Goal: Information Seeking & Learning: Learn about a topic

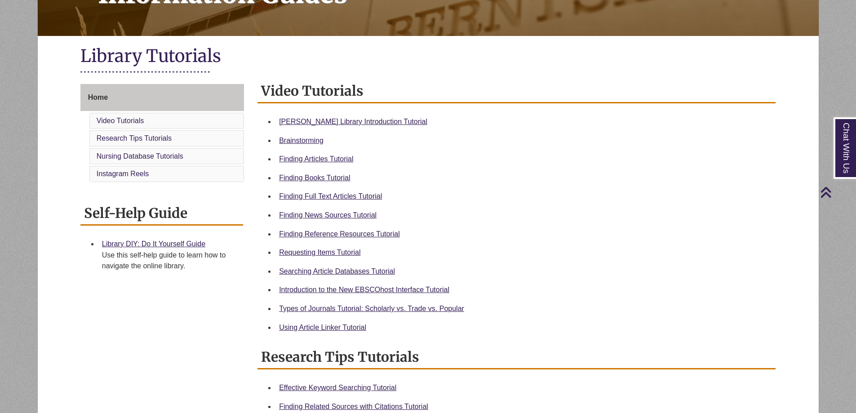
scroll to position [180, 0]
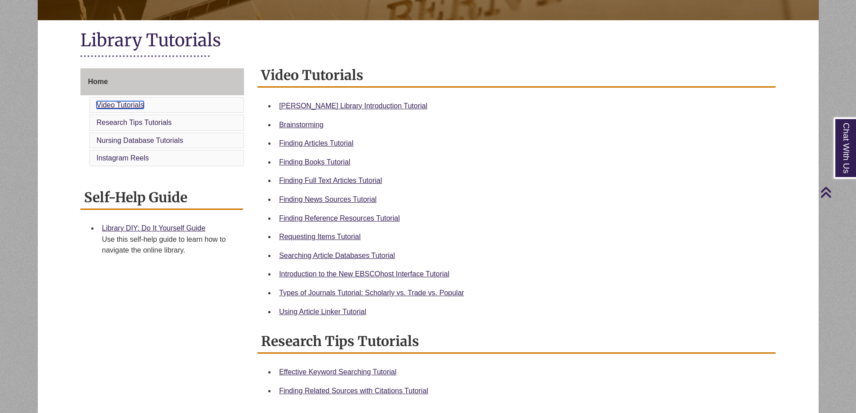
click at [140, 101] on link "Video Tutorials" at bounding box center [121, 105] width 48 height 8
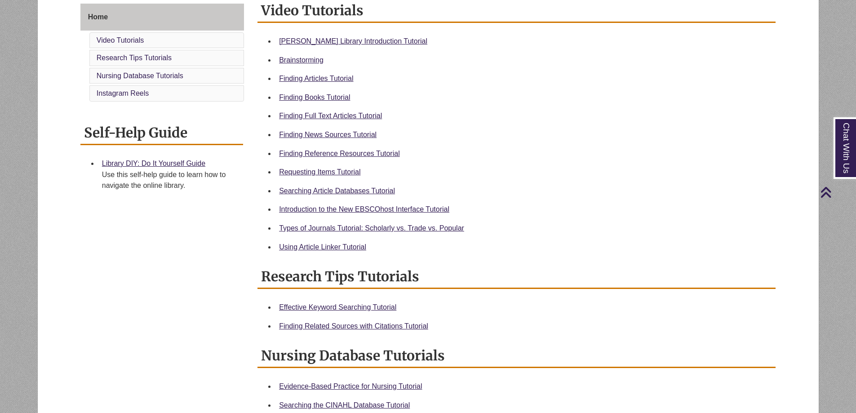
scroll to position [244, 0]
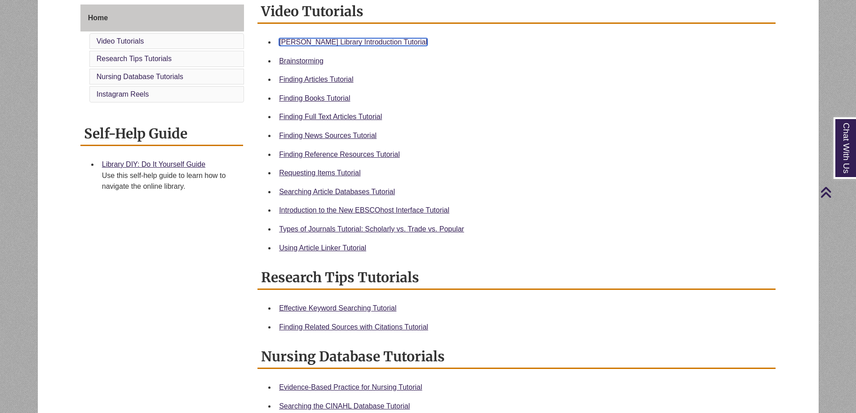
click at [352, 40] on link "Berntsen Library Introduction Tutorial" at bounding box center [353, 42] width 148 height 8
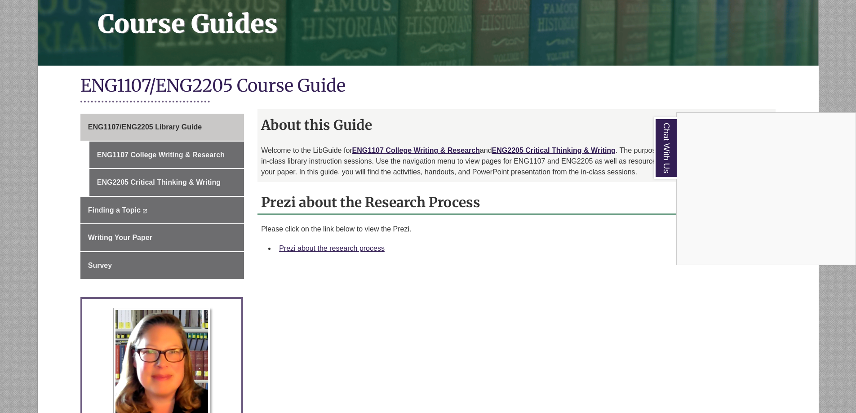
scroll to position [135, 0]
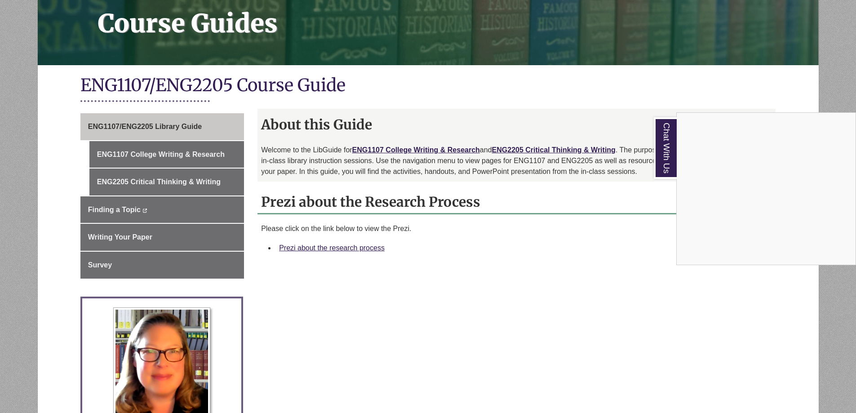
click at [350, 247] on div "Chat With Us" at bounding box center [428, 206] width 856 height 413
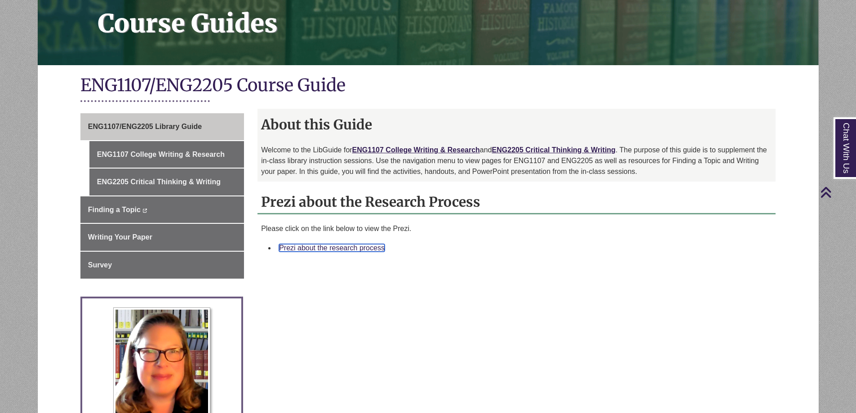
click at [349, 248] on link "Prezi about the research process" at bounding box center [332, 248] width 106 height 8
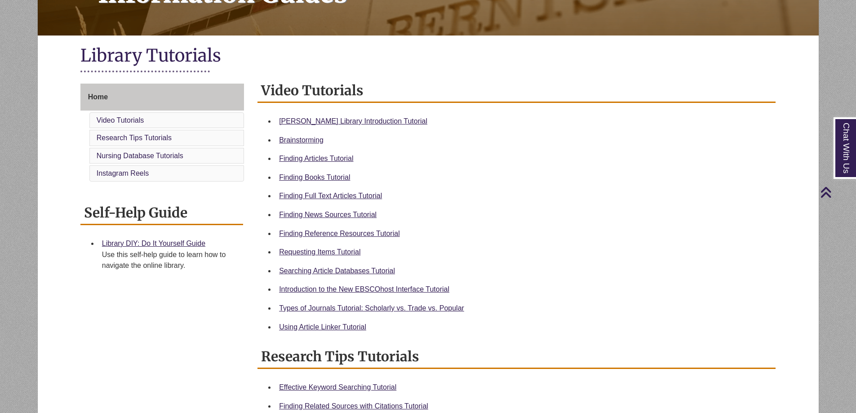
scroll to position [180, 0]
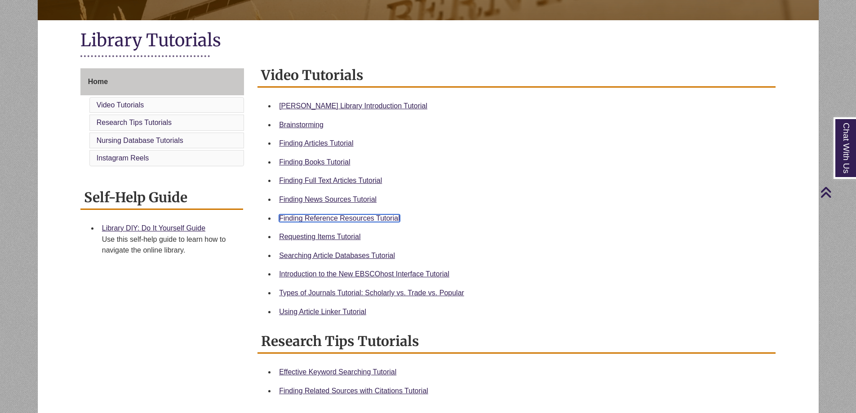
click at [312, 220] on link "Finding Reference Resources Tutorial" at bounding box center [339, 218] width 121 height 8
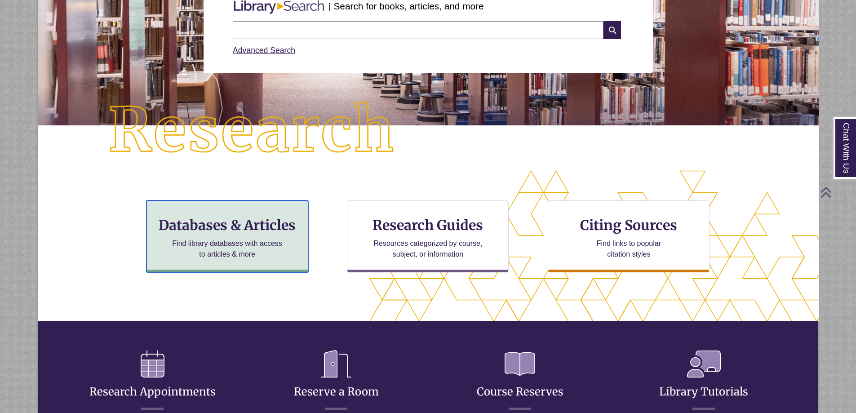
click at [279, 219] on h3 "Databases & Articles" at bounding box center [227, 225] width 147 height 17
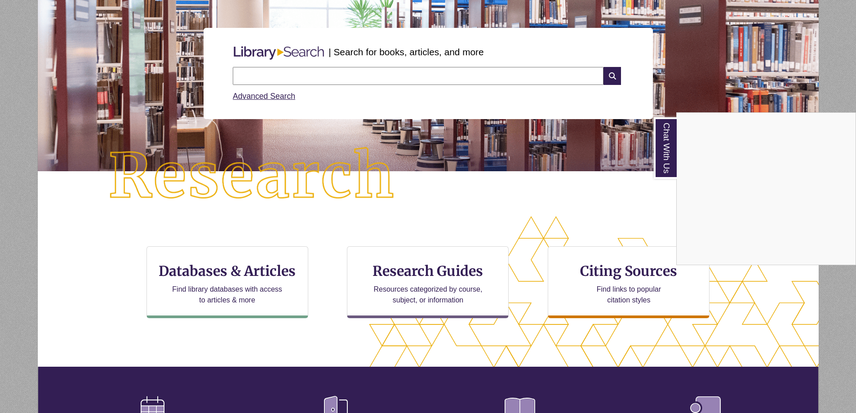
scroll to position [90, 0]
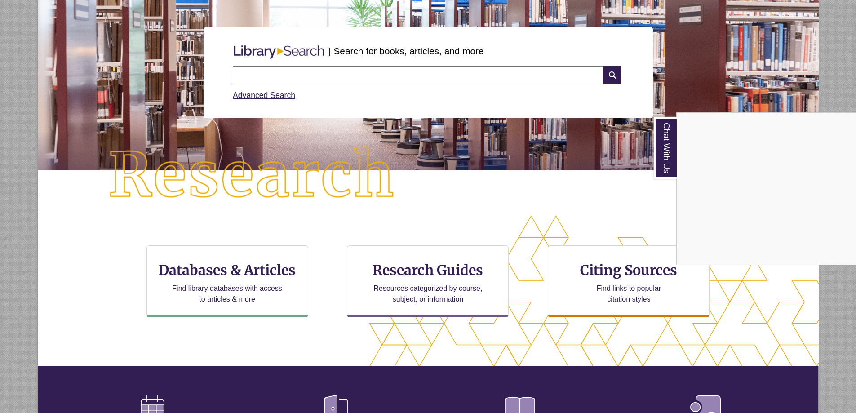
click at [295, 67] on div "Chat With Us" at bounding box center [428, 206] width 856 height 413
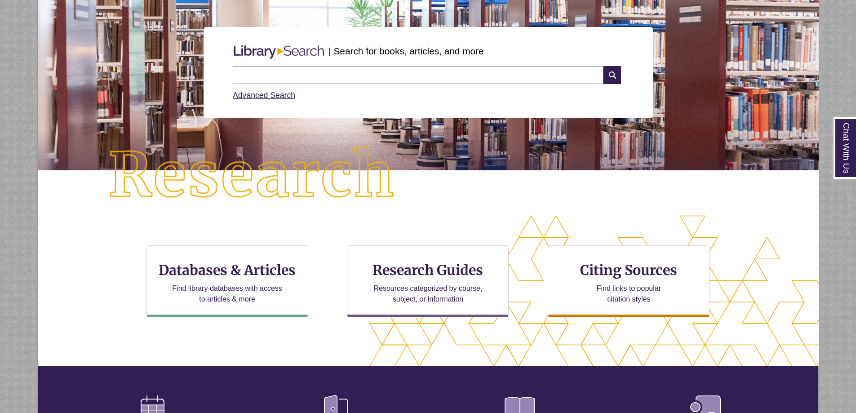
click at [307, 73] on input "text" at bounding box center [418, 75] width 371 height 18
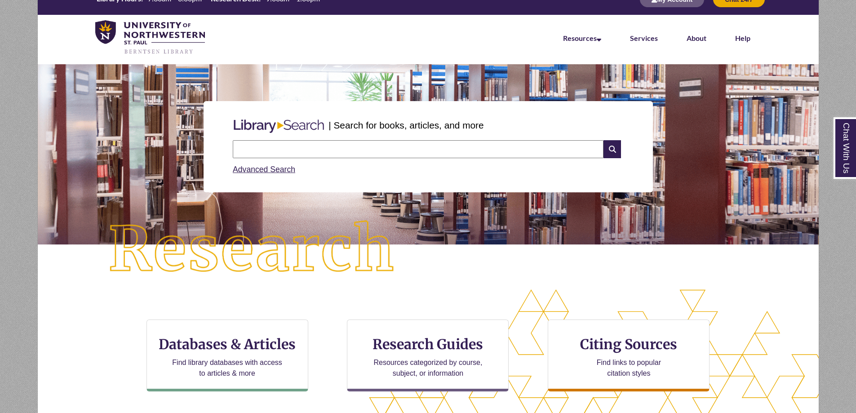
scroll to position [0, 0]
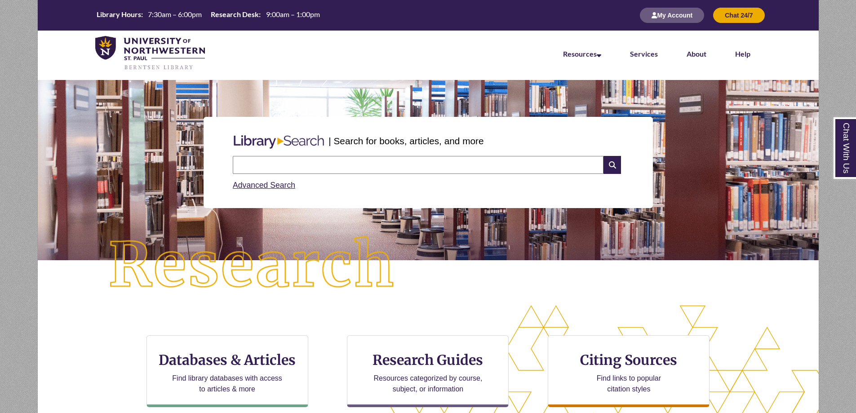
click at [355, 168] on input "text" at bounding box center [418, 165] width 371 height 18
type input "**********"
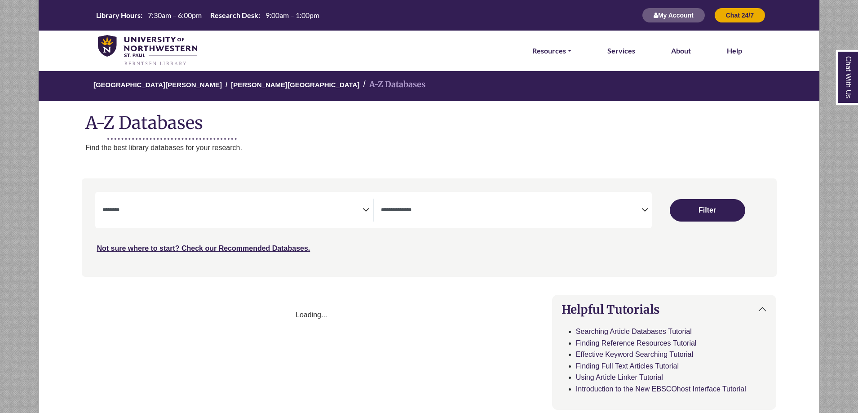
select select "Database Subject Filter"
select select "Database Types Filter"
select select "Database Subject Filter"
select select "Database Types Filter"
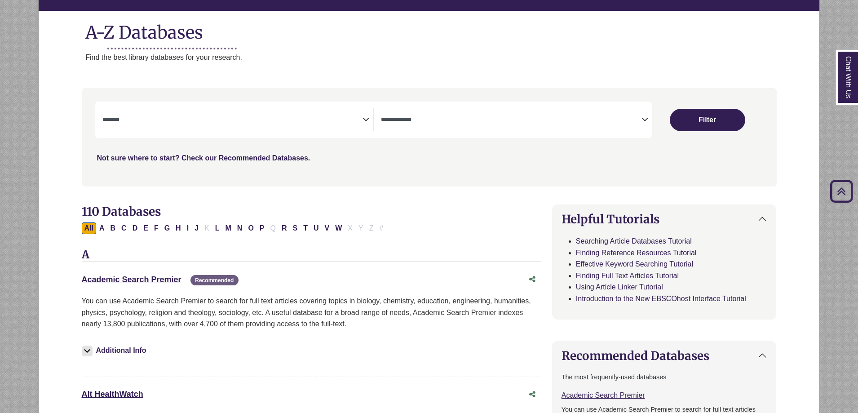
scroll to position [90, 0]
click at [215, 122] on textarea "Search" at bounding box center [232, 120] width 261 height 7
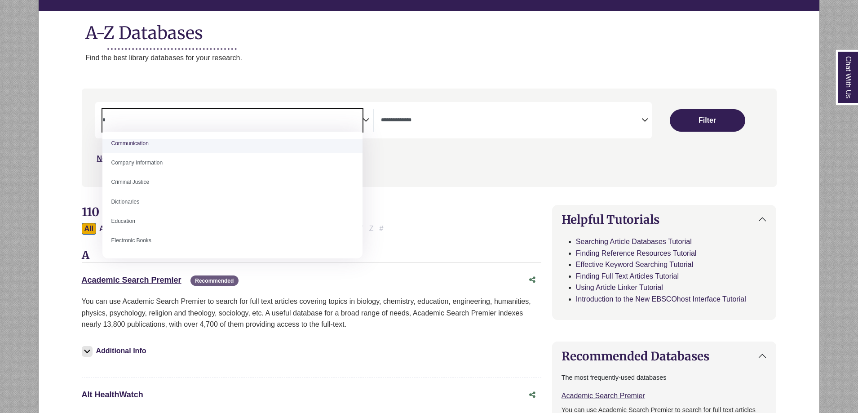
scroll to position [0, 0]
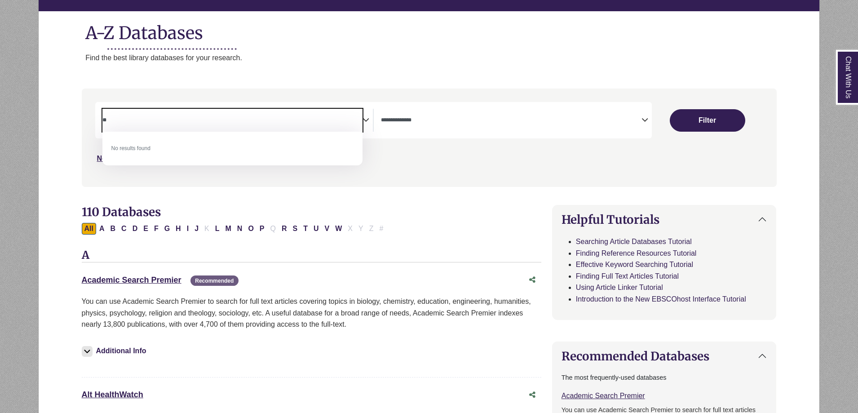
type textarea "*"
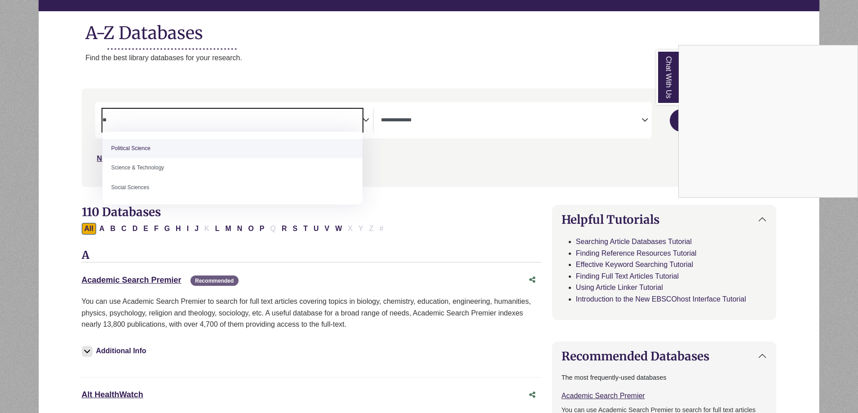
type textarea "*"
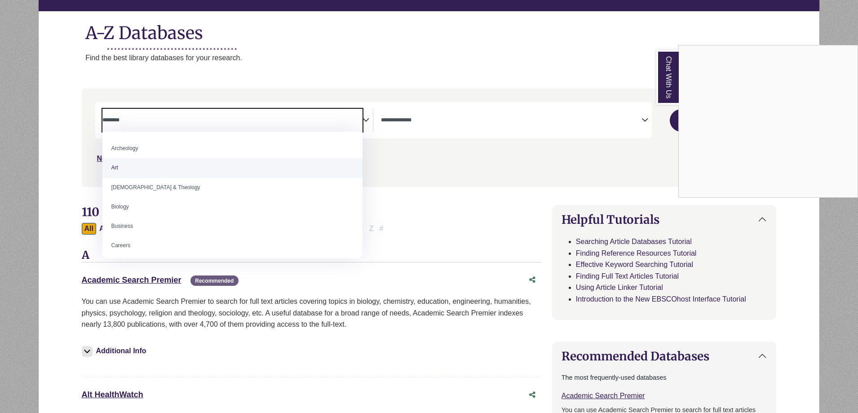
click at [446, 187] on div "Chat With Us" at bounding box center [429, 206] width 858 height 413
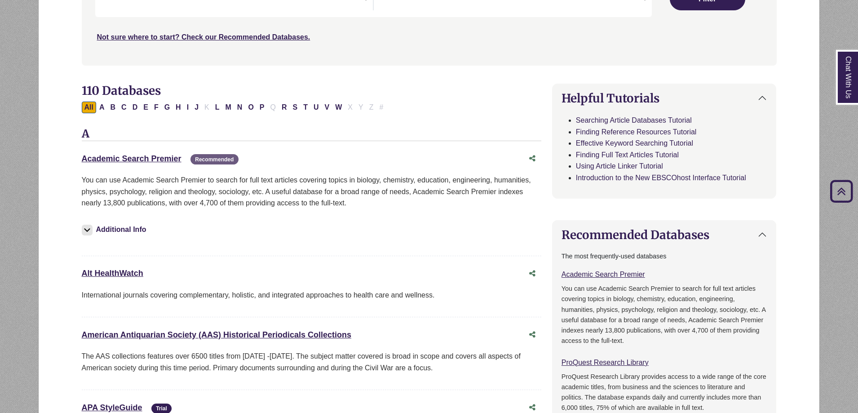
scroll to position [225, 0]
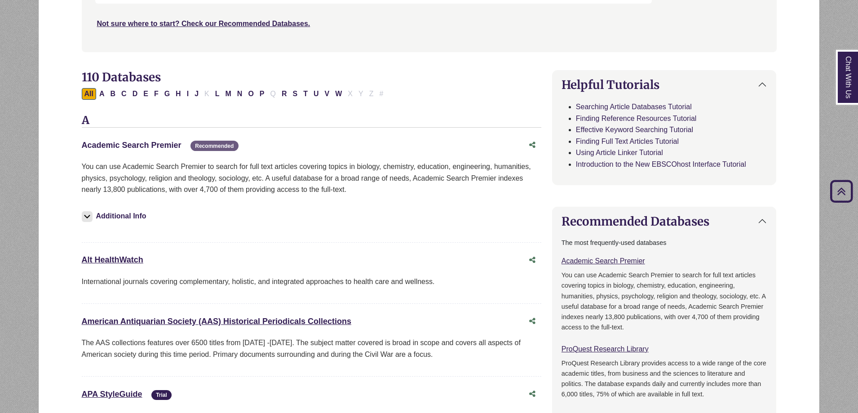
click at [137, 145] on link "Academic Search Premier This link opens in a new window" at bounding box center [132, 145] width 100 height 9
